Goal: Obtain resource: Obtain resource

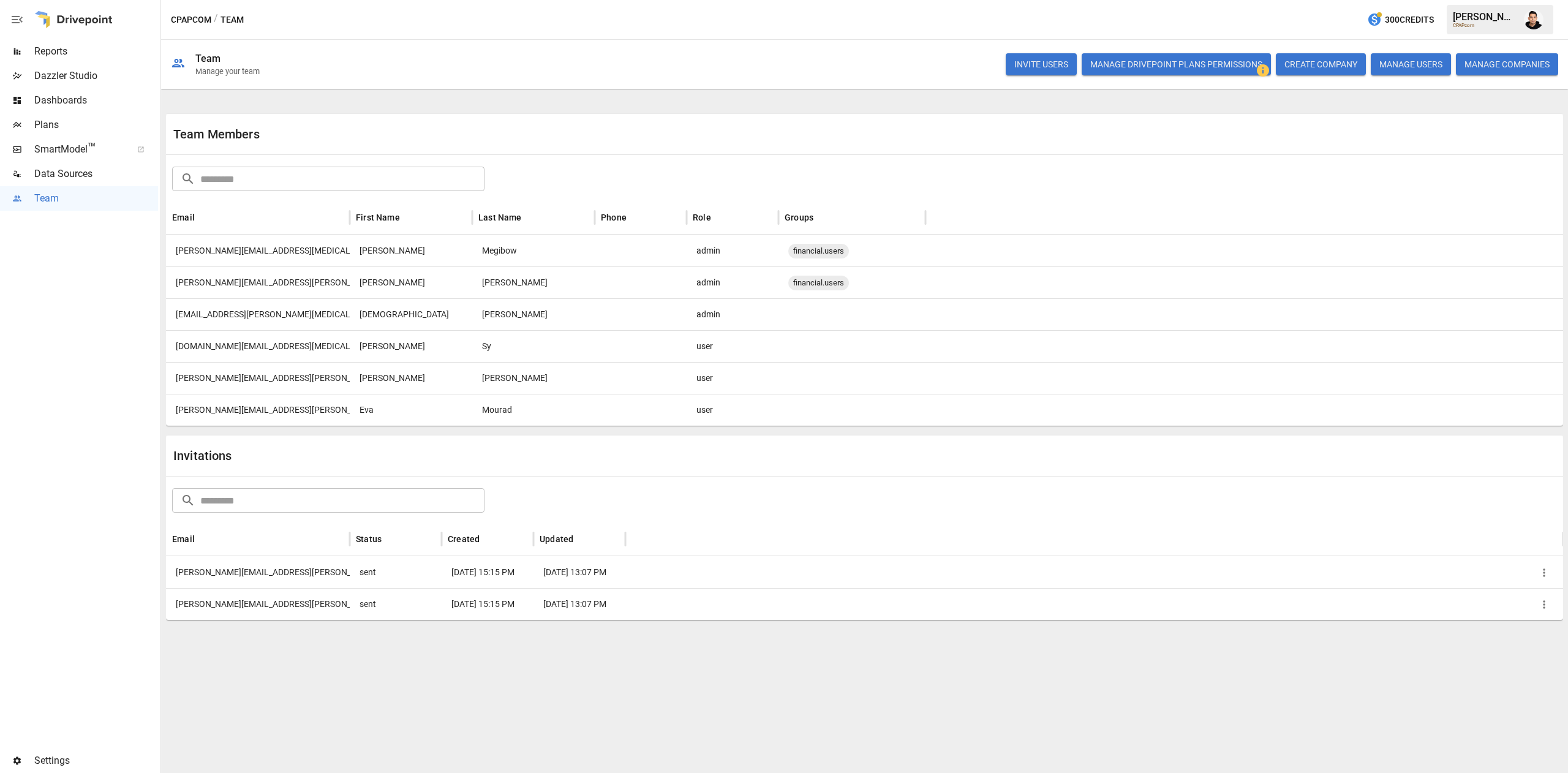
click at [120, 48] on span "Reports" at bounding box center [95, 51] width 123 height 15
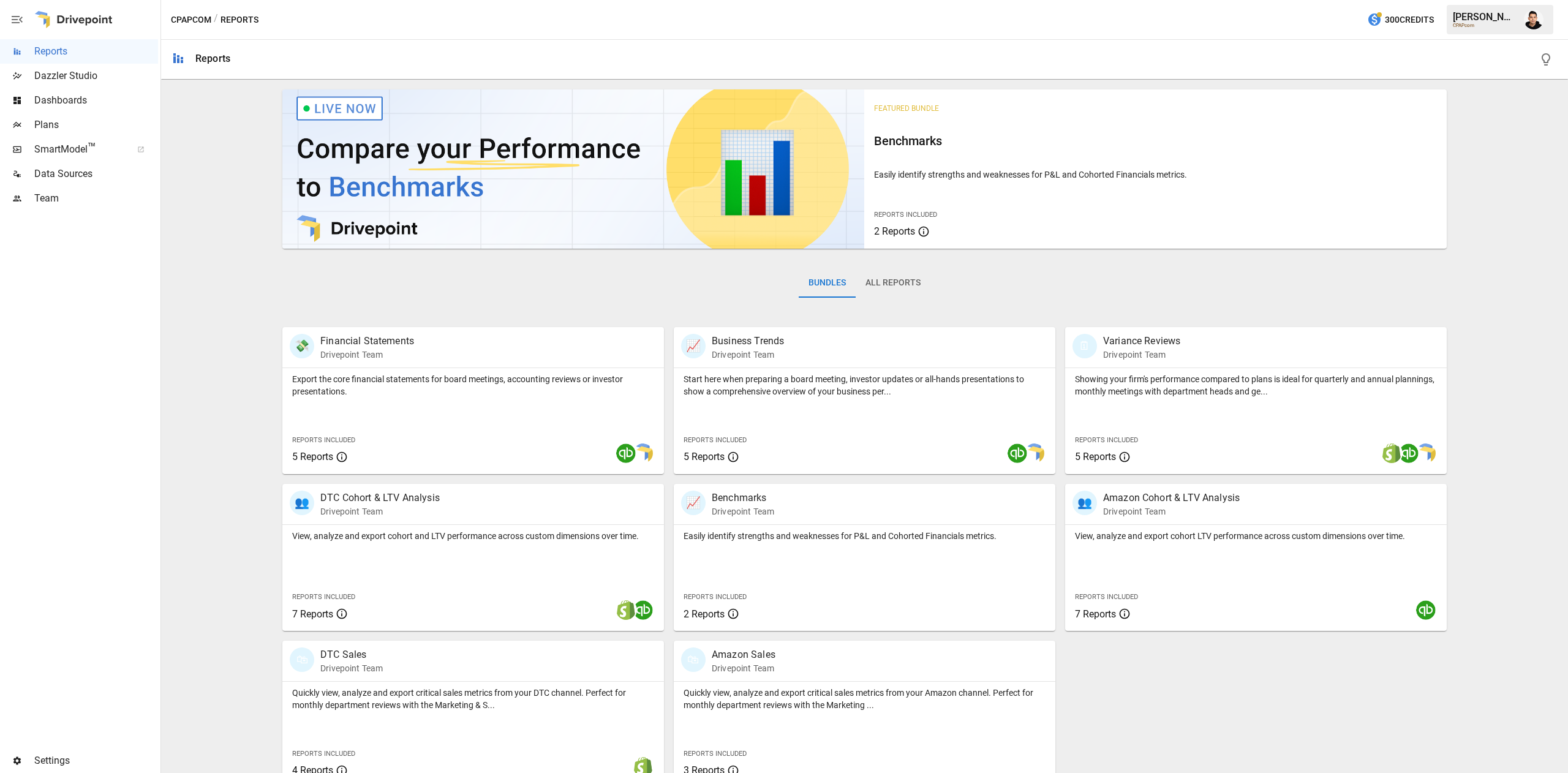
scroll to position [19, 0]
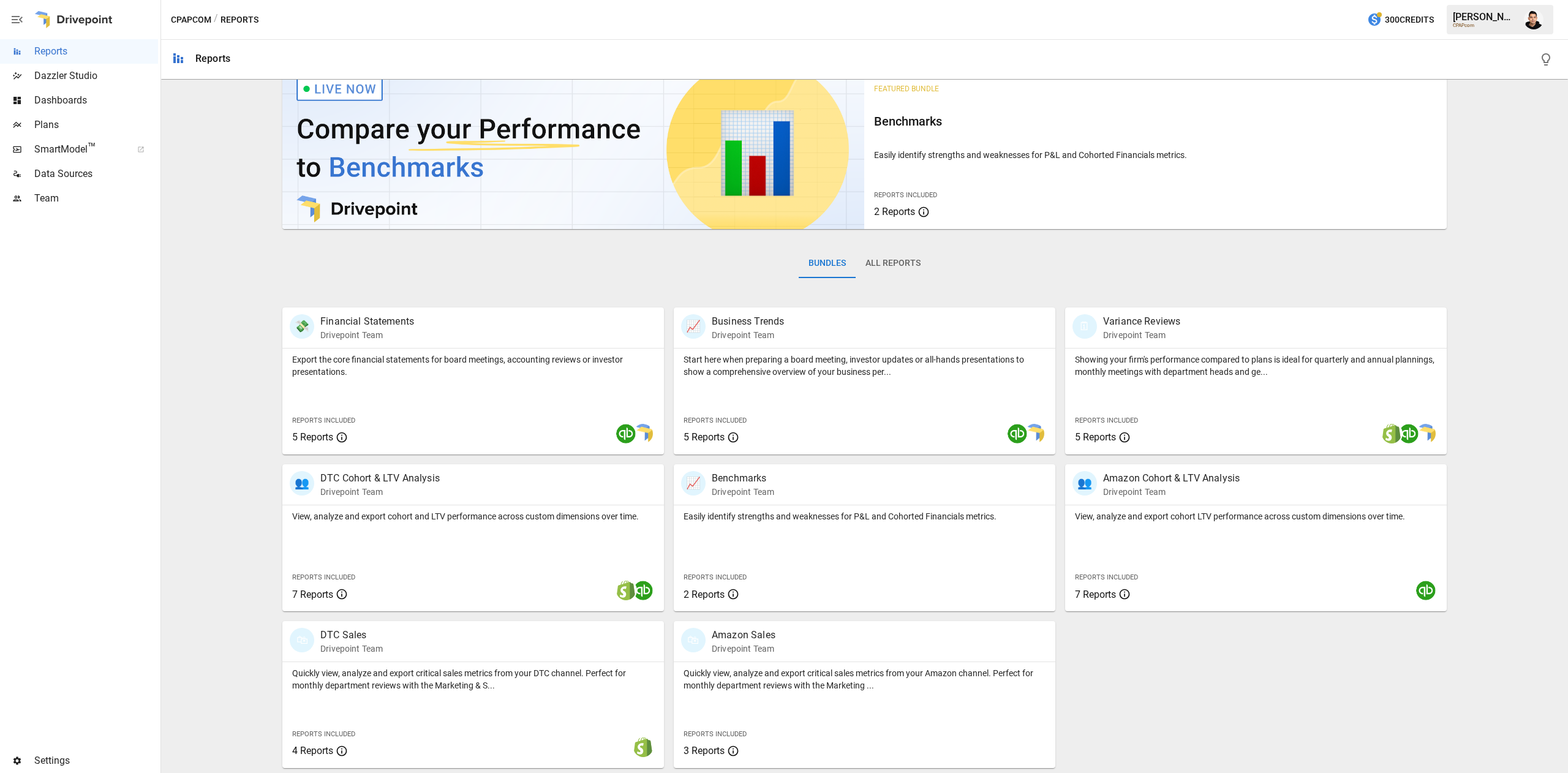
click at [87, 144] on span "™" at bounding box center [91, 147] width 9 height 15
click at [63, 123] on span "Plans" at bounding box center [95, 125] width 123 height 15
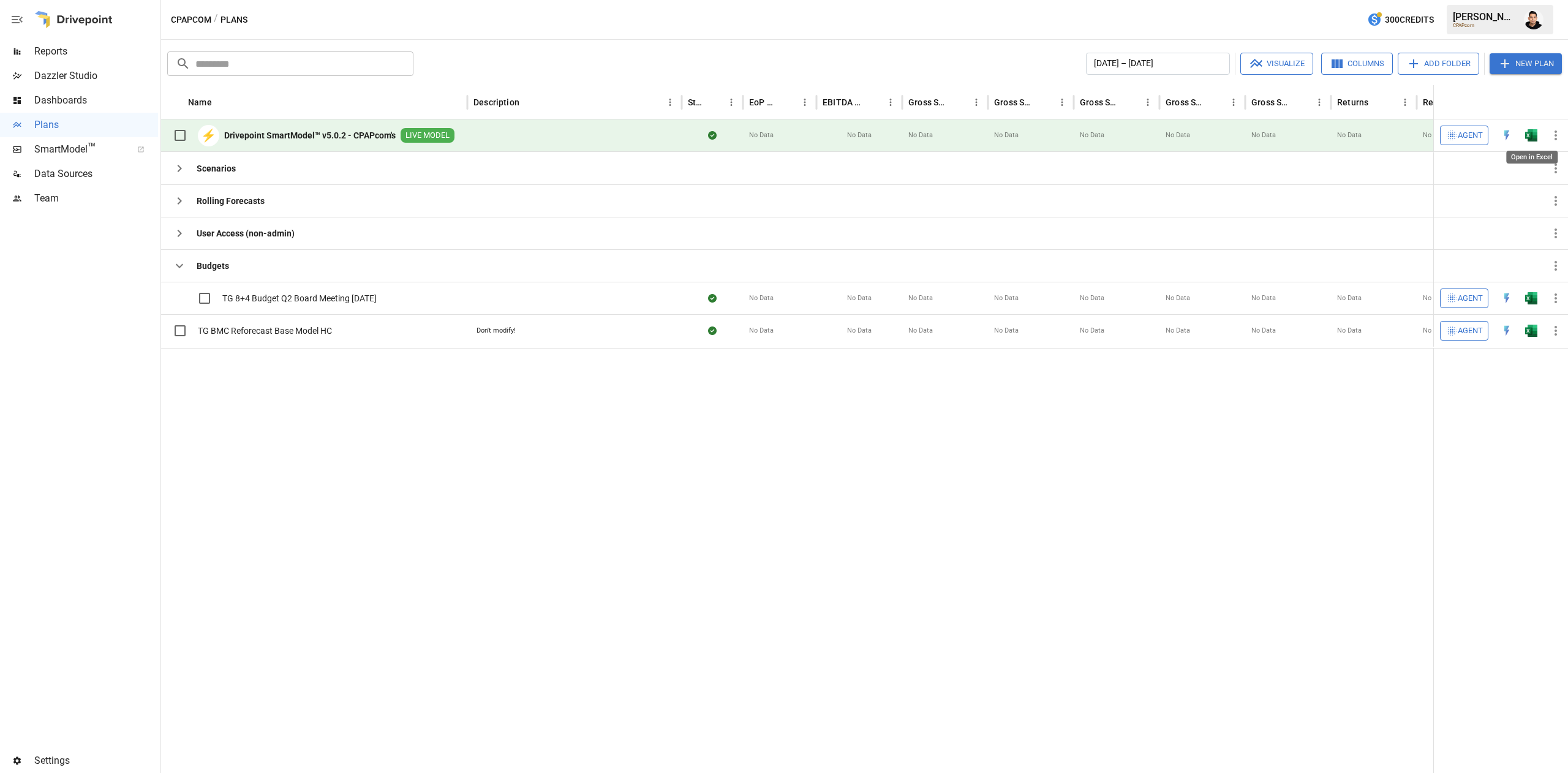
click at [1531, 139] on img "Open in Excel" at bounding box center [1531, 135] width 12 height 12
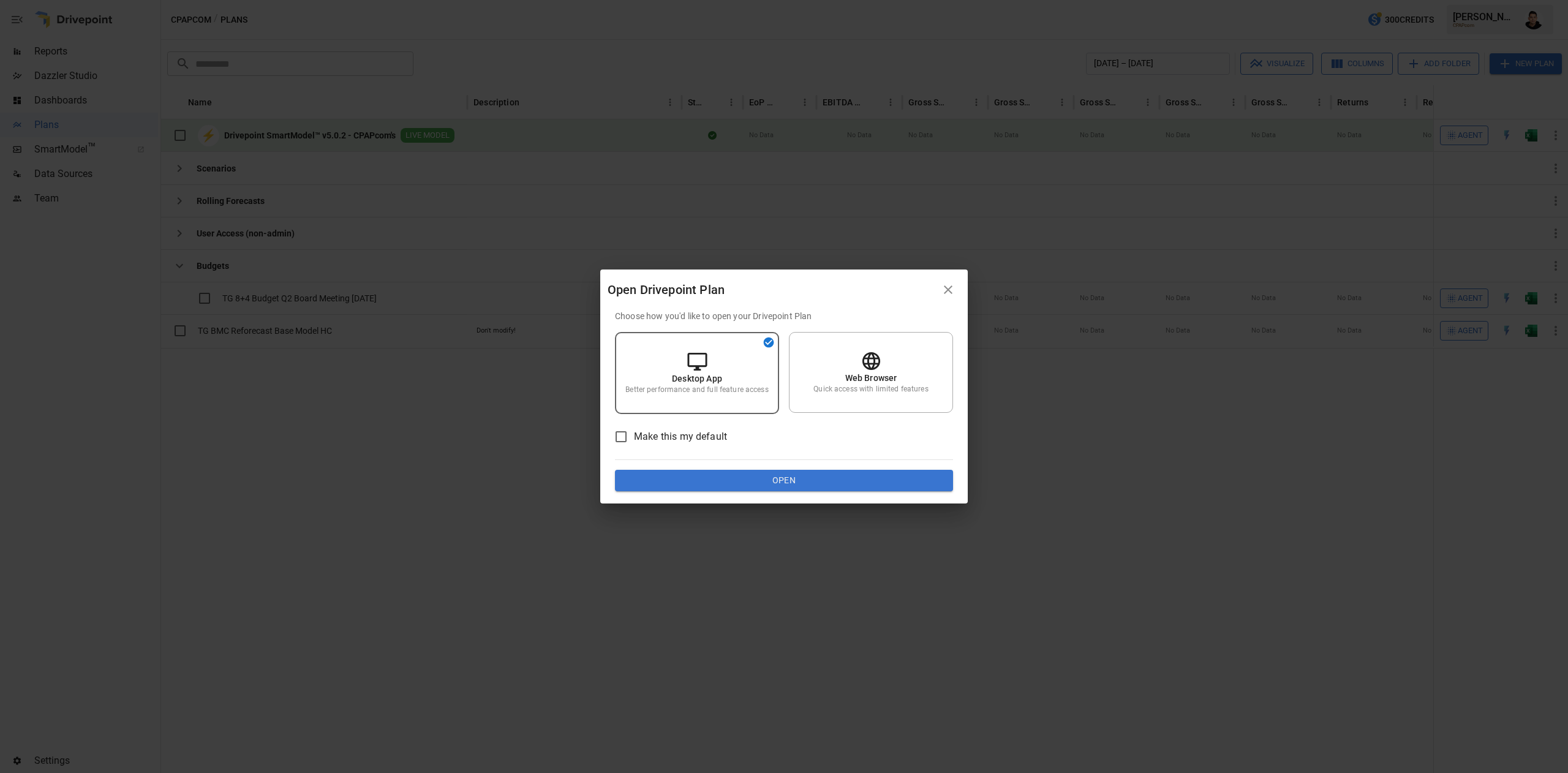
click at [857, 477] on button "Open" at bounding box center [784, 480] width 338 height 22
